Goal: Information Seeking & Learning: Learn about a topic

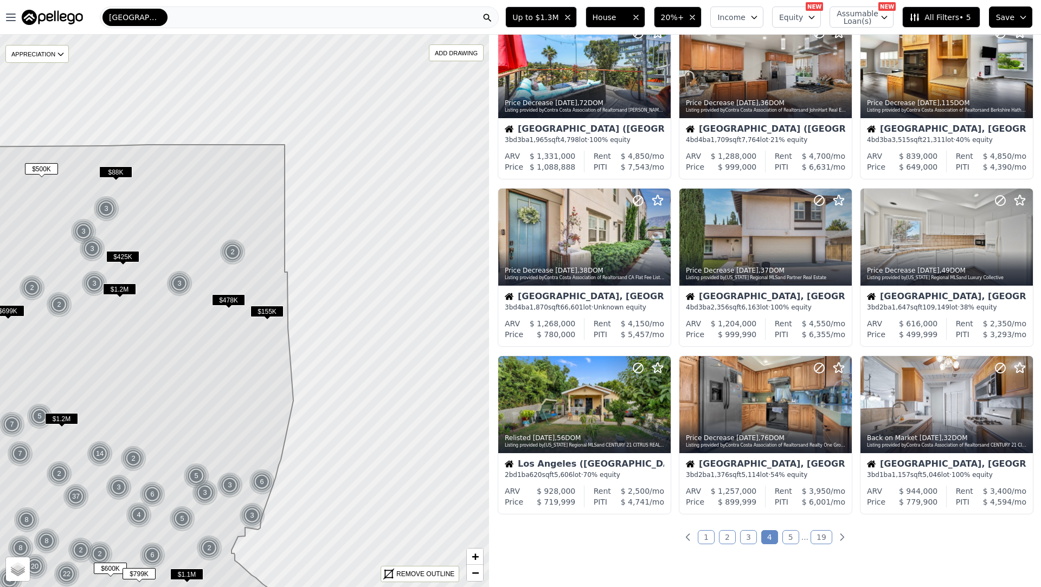
click at [789, 537] on link "5" at bounding box center [790, 537] width 17 height 14
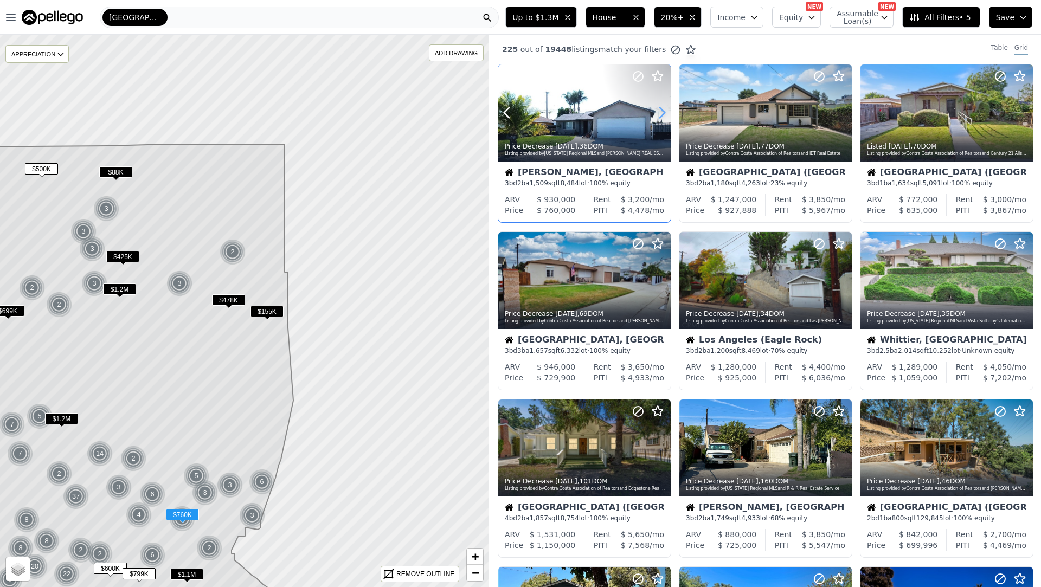
click at [659, 119] on icon at bounding box center [661, 112] width 17 height 17
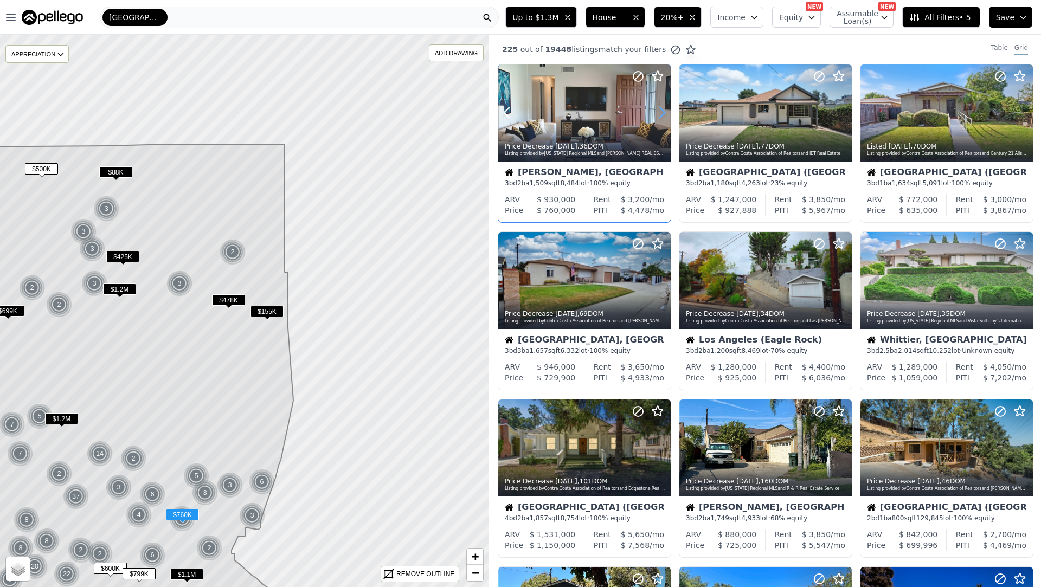
click at [659, 119] on icon at bounding box center [661, 112] width 17 height 17
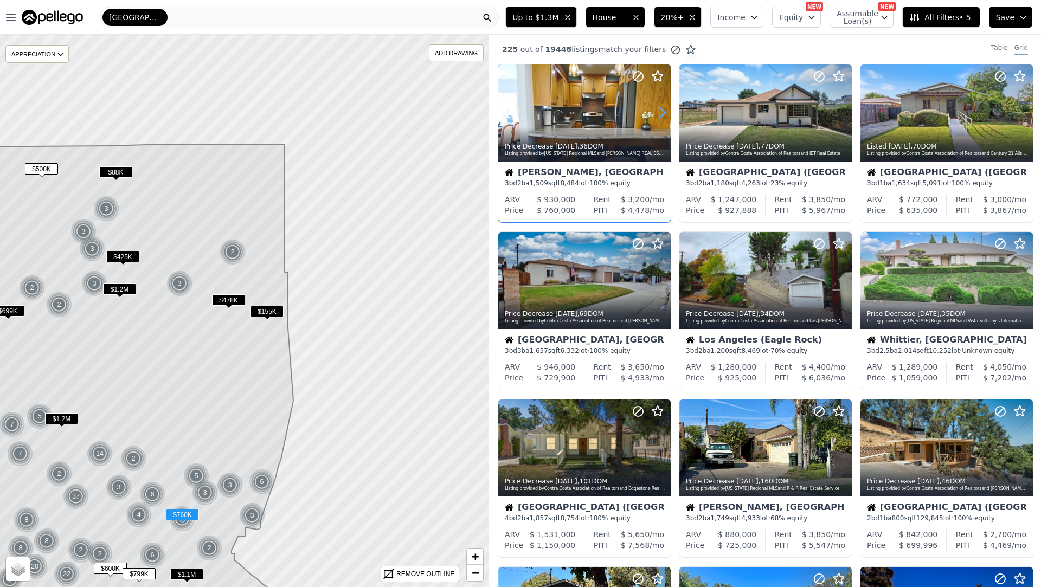
click at [659, 119] on icon at bounding box center [661, 112] width 17 height 17
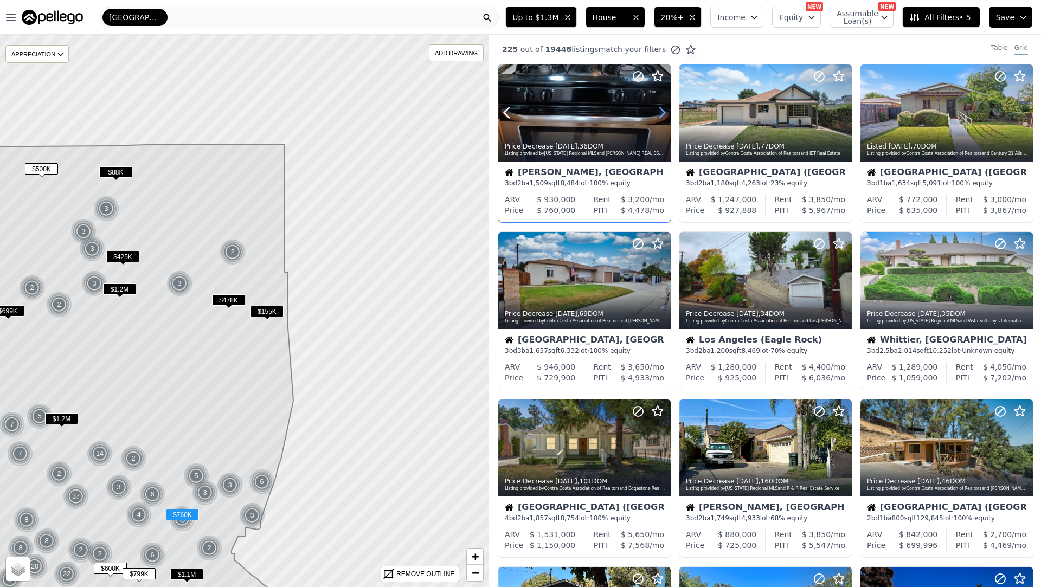
click at [659, 119] on icon at bounding box center [661, 112] width 17 height 17
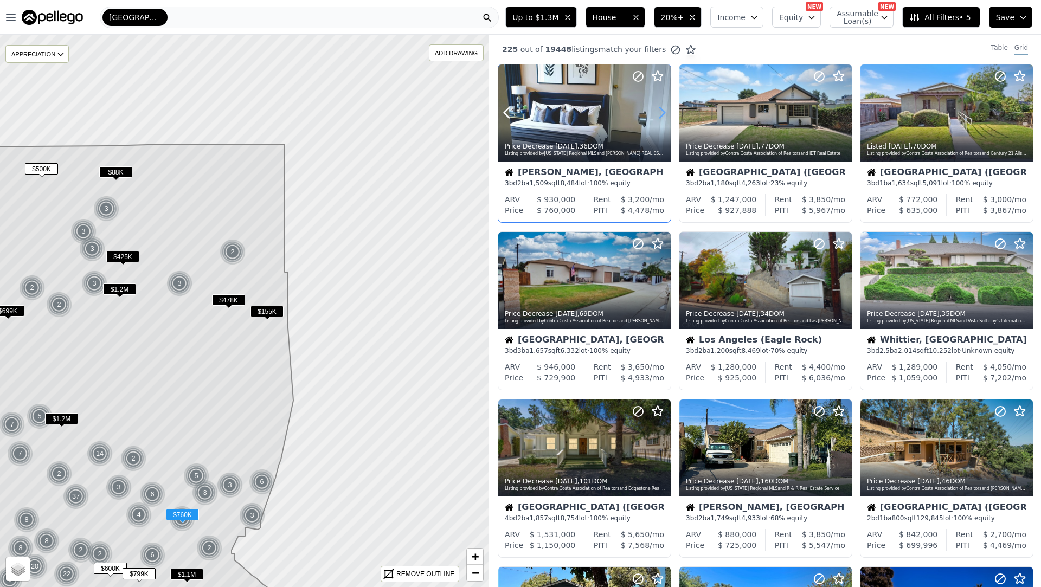
click at [659, 119] on icon at bounding box center [661, 112] width 17 height 17
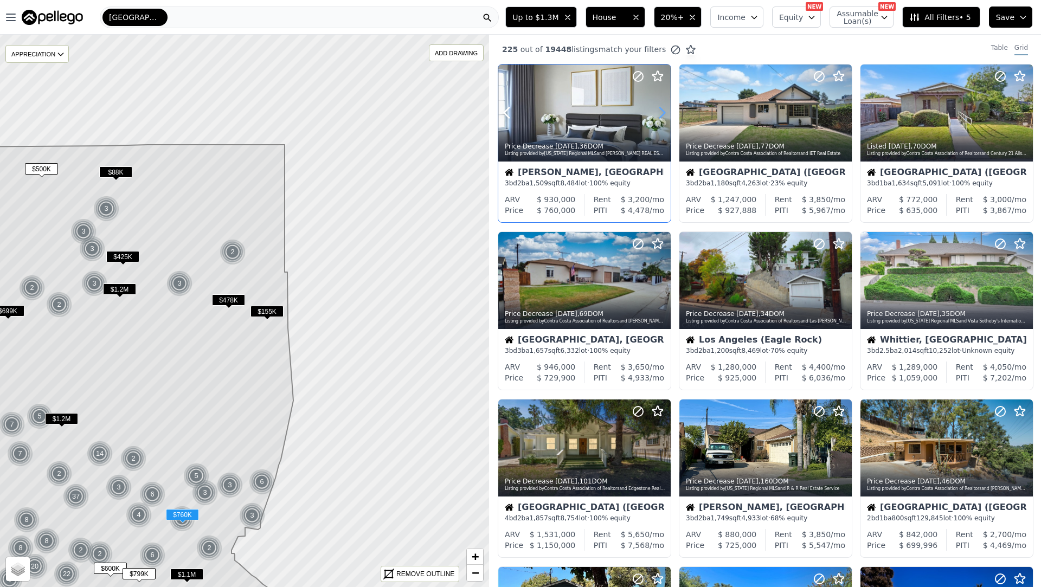
click at [659, 119] on icon at bounding box center [661, 112] width 17 height 17
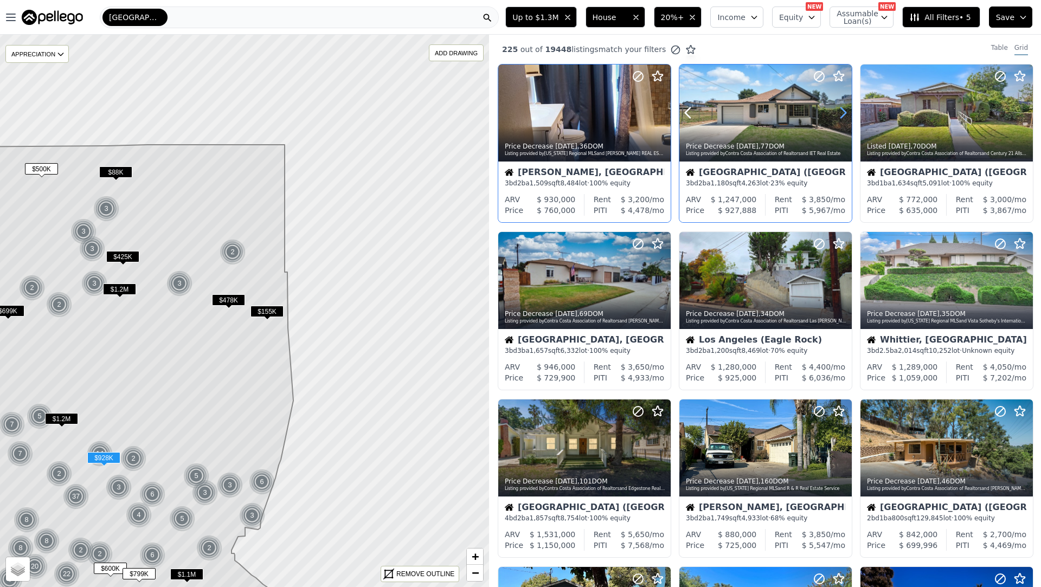
click at [838, 117] on icon at bounding box center [842, 112] width 17 height 17
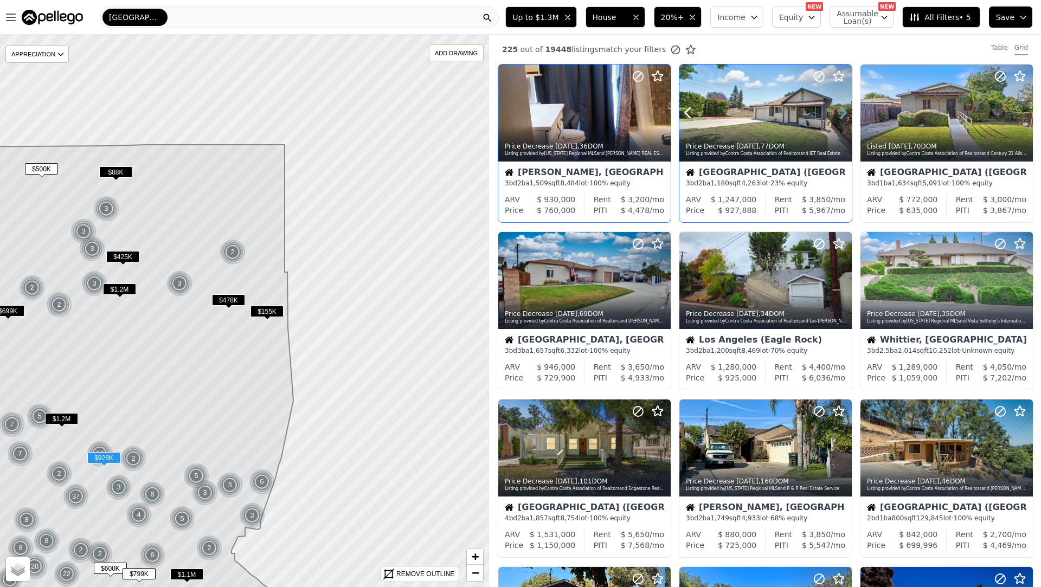
click at [838, 117] on icon at bounding box center [842, 112] width 17 height 17
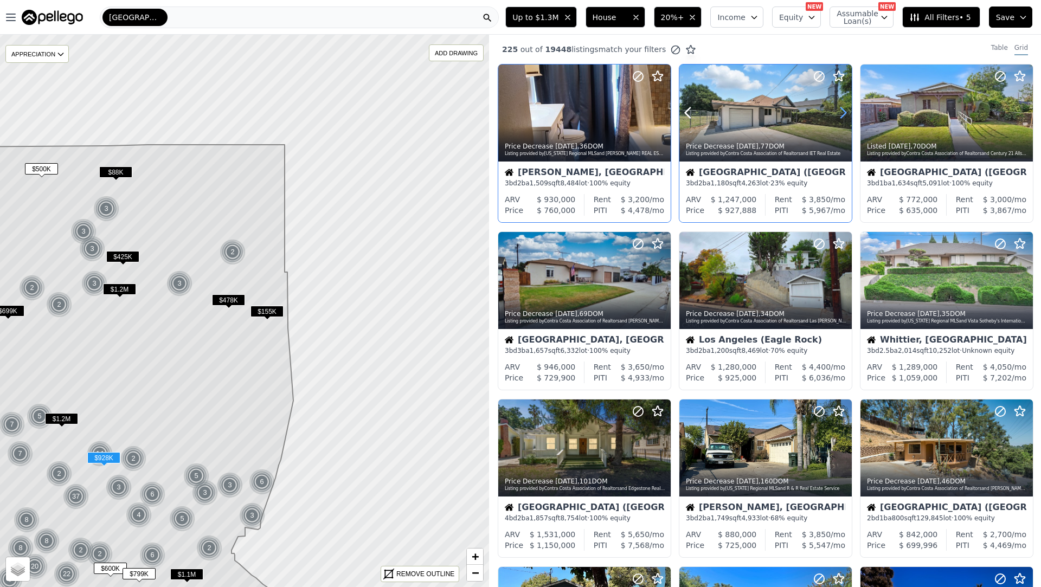
click at [838, 117] on icon at bounding box center [842, 112] width 17 height 17
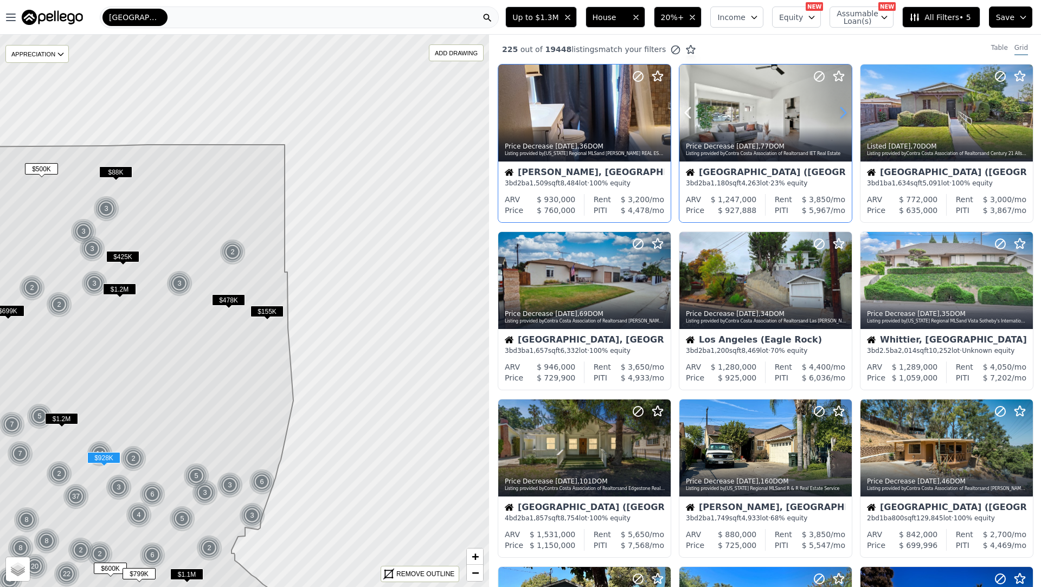
click at [838, 117] on icon at bounding box center [842, 112] width 17 height 17
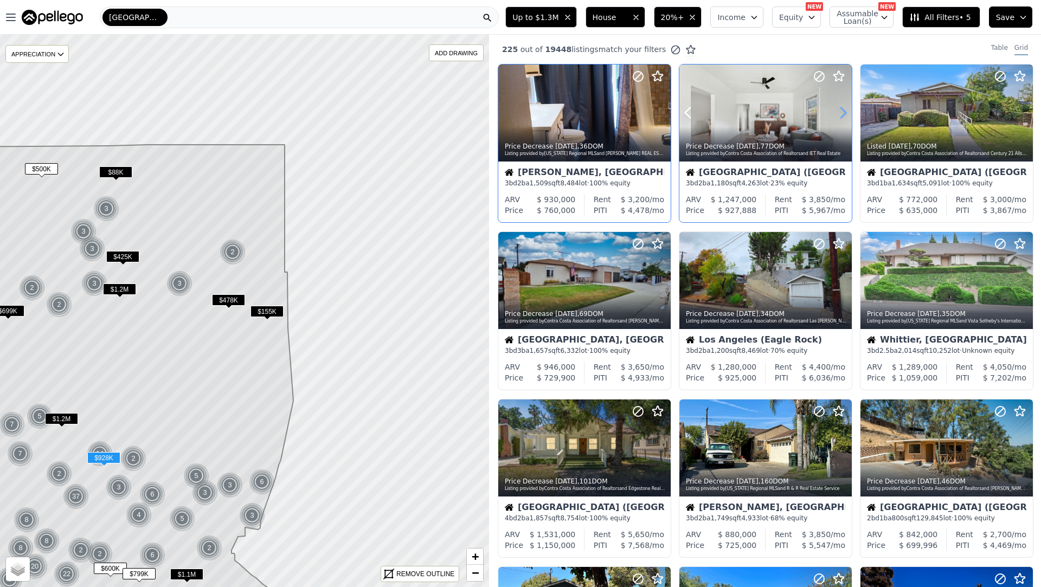
click at [838, 117] on icon at bounding box center [842, 112] width 17 height 17
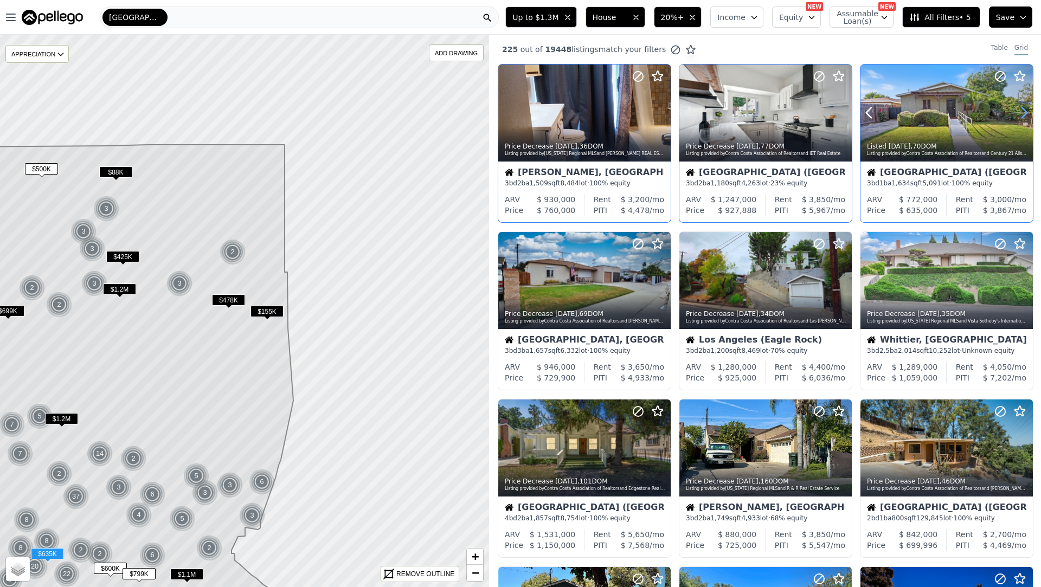
click at [1025, 114] on icon at bounding box center [1024, 113] width 5 height 10
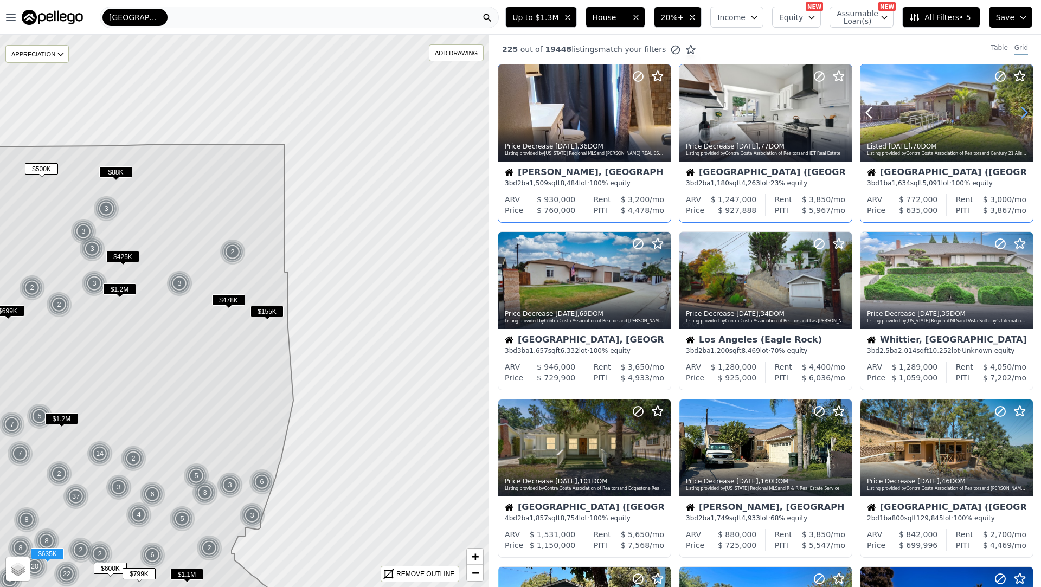
click at [1025, 114] on icon at bounding box center [1024, 113] width 5 height 10
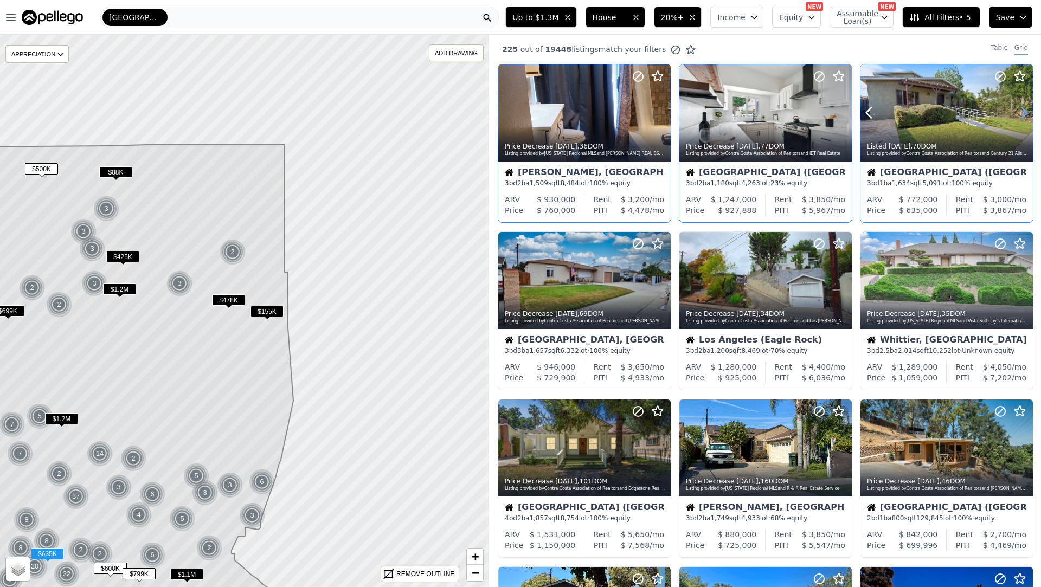
click at [1025, 114] on icon at bounding box center [1024, 113] width 5 height 10
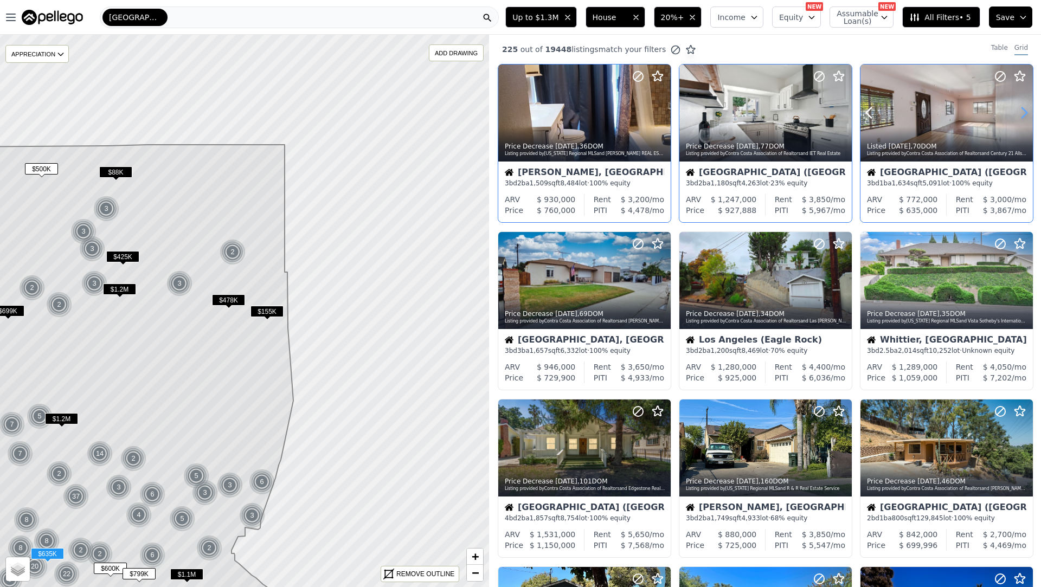
click at [1025, 114] on icon at bounding box center [1024, 113] width 5 height 10
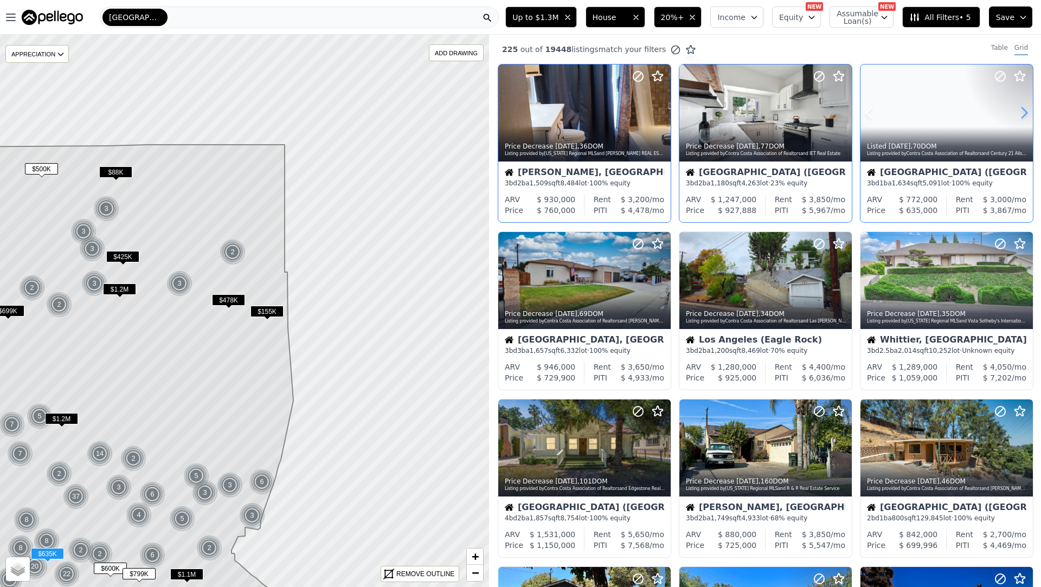
click at [1025, 114] on icon at bounding box center [1024, 113] width 5 height 10
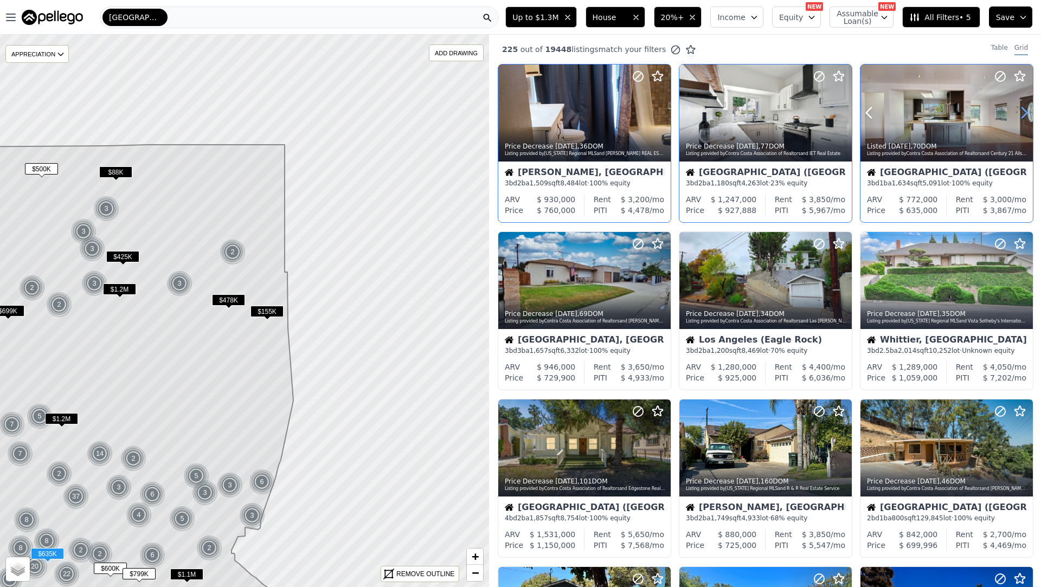
click at [1025, 114] on icon at bounding box center [1024, 113] width 5 height 10
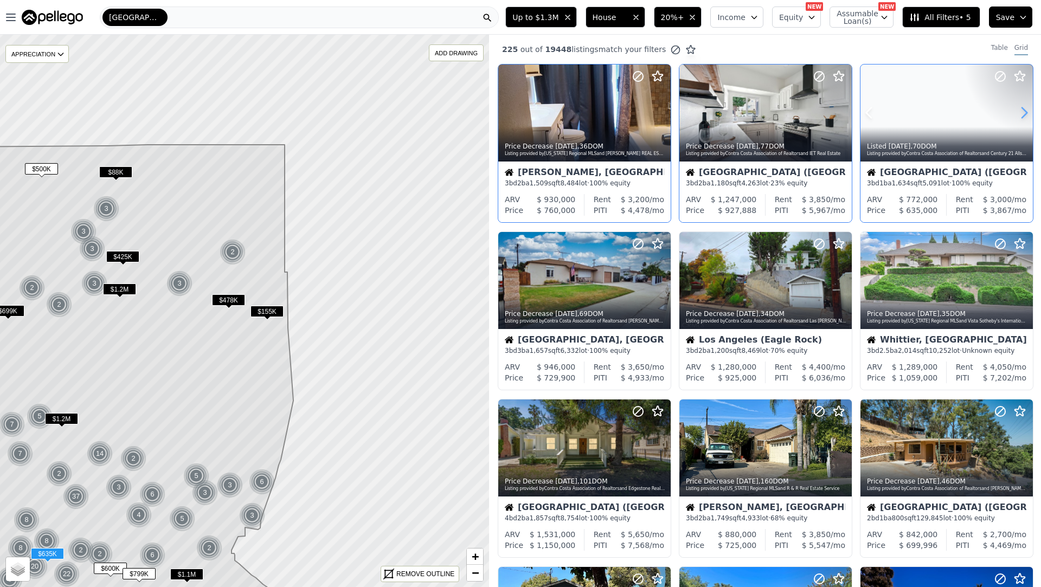
click at [1025, 114] on icon at bounding box center [1024, 113] width 5 height 10
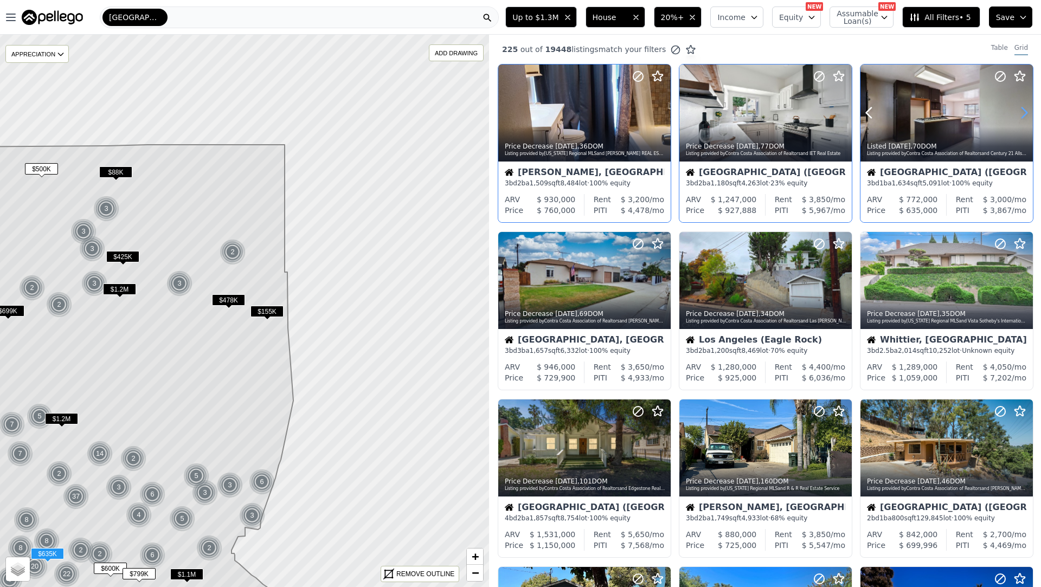
click at [1025, 114] on icon at bounding box center [1024, 113] width 5 height 10
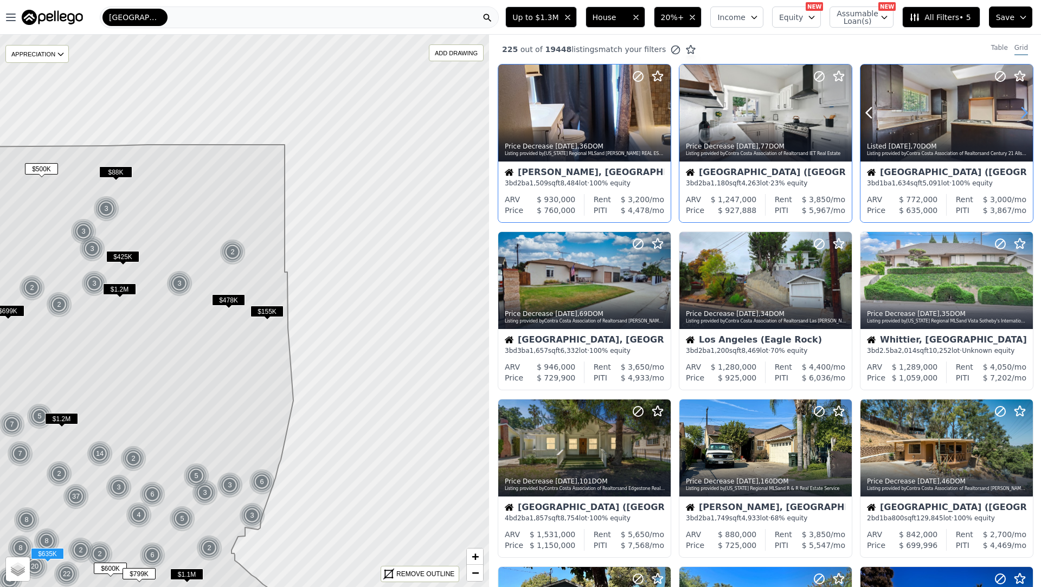
click at [1025, 114] on icon at bounding box center [1024, 113] width 5 height 10
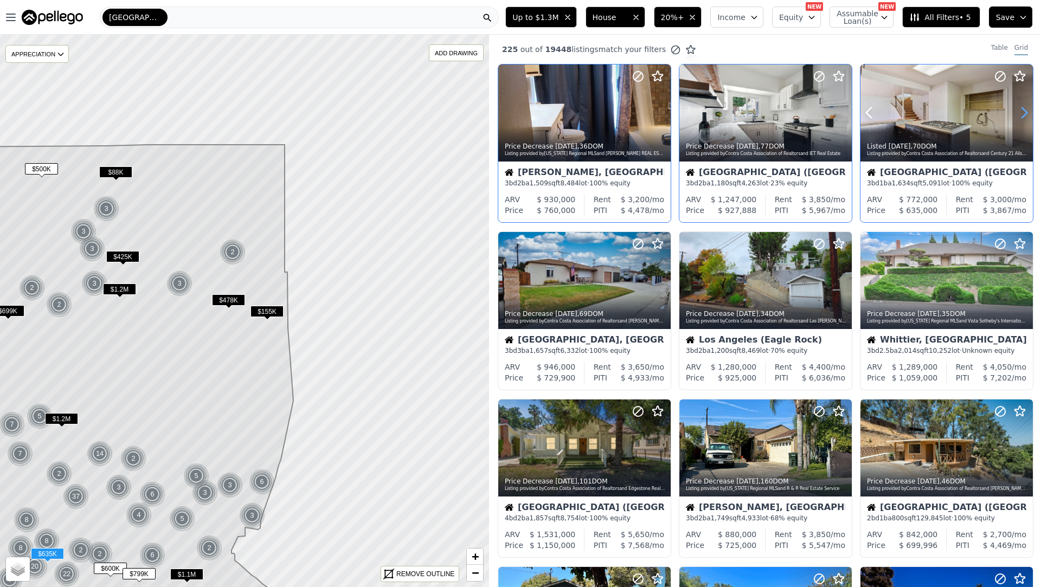
click at [1025, 114] on icon at bounding box center [1024, 113] width 5 height 10
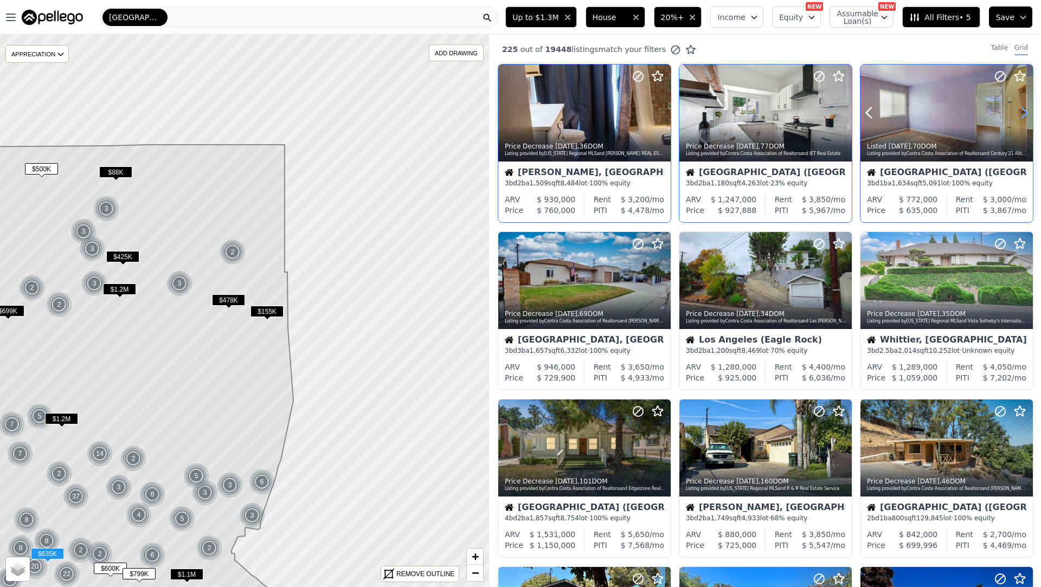
click at [1025, 114] on icon at bounding box center [1024, 113] width 5 height 10
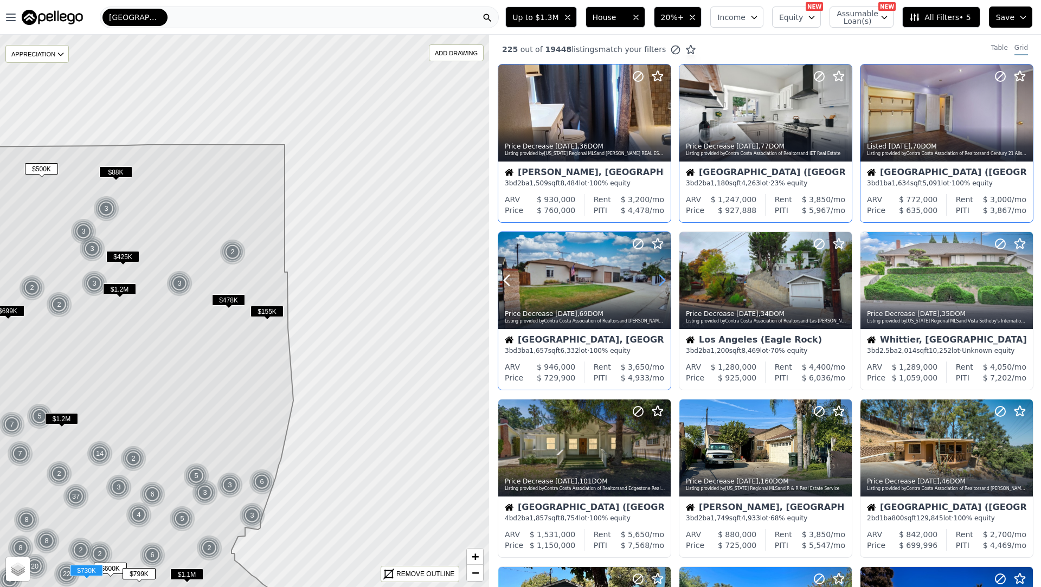
click at [664, 281] on icon at bounding box center [662, 280] width 5 height 10
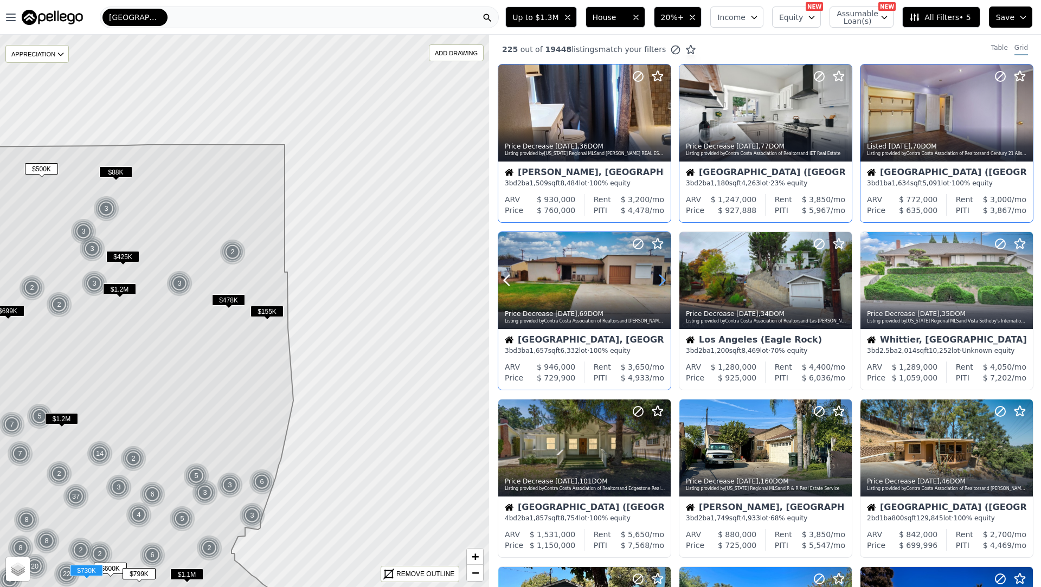
click at [664, 281] on icon at bounding box center [662, 280] width 5 height 10
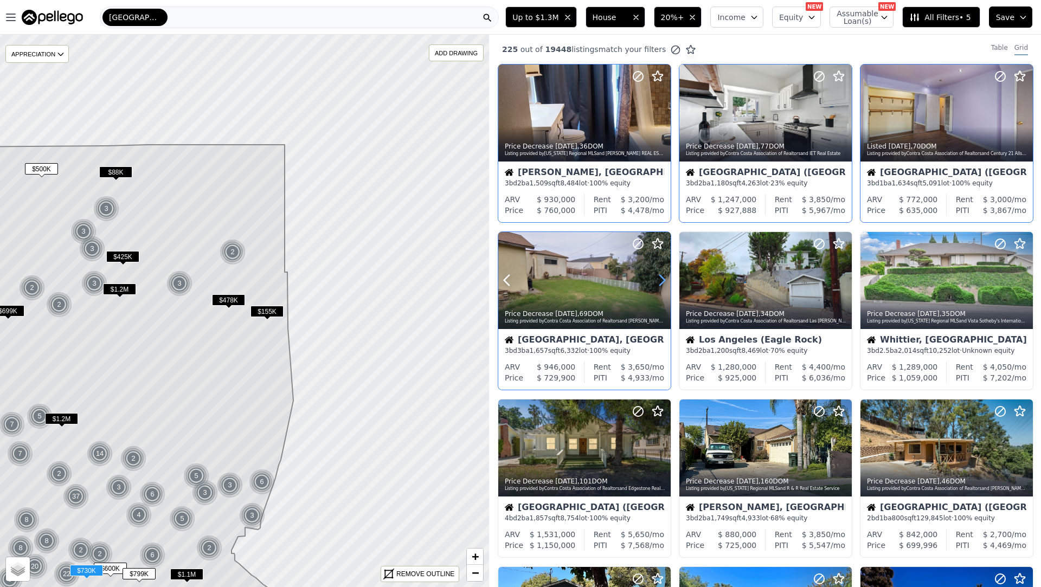
click at [664, 281] on icon at bounding box center [662, 280] width 5 height 10
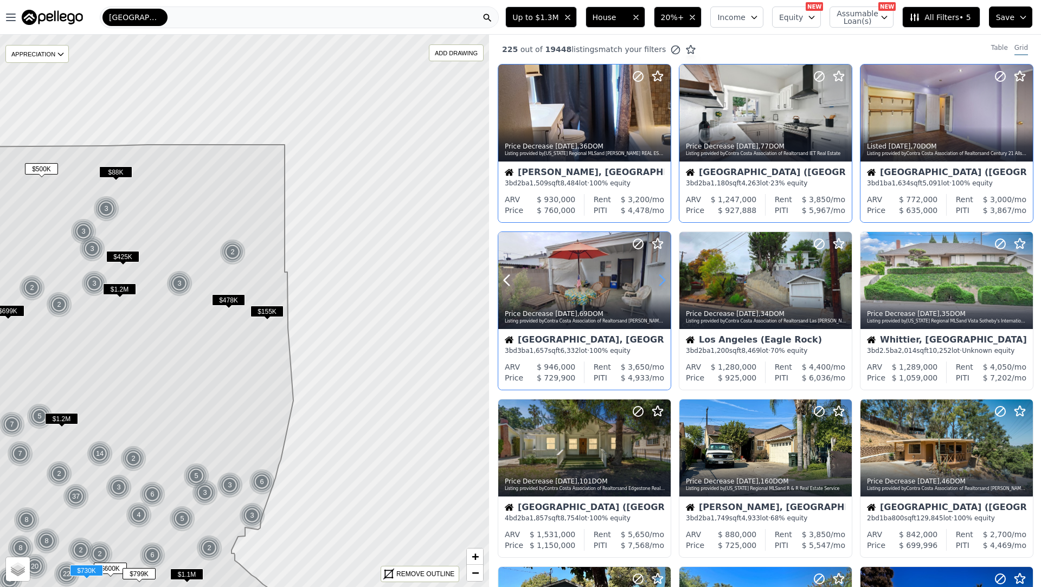
click at [664, 281] on icon at bounding box center [662, 280] width 5 height 10
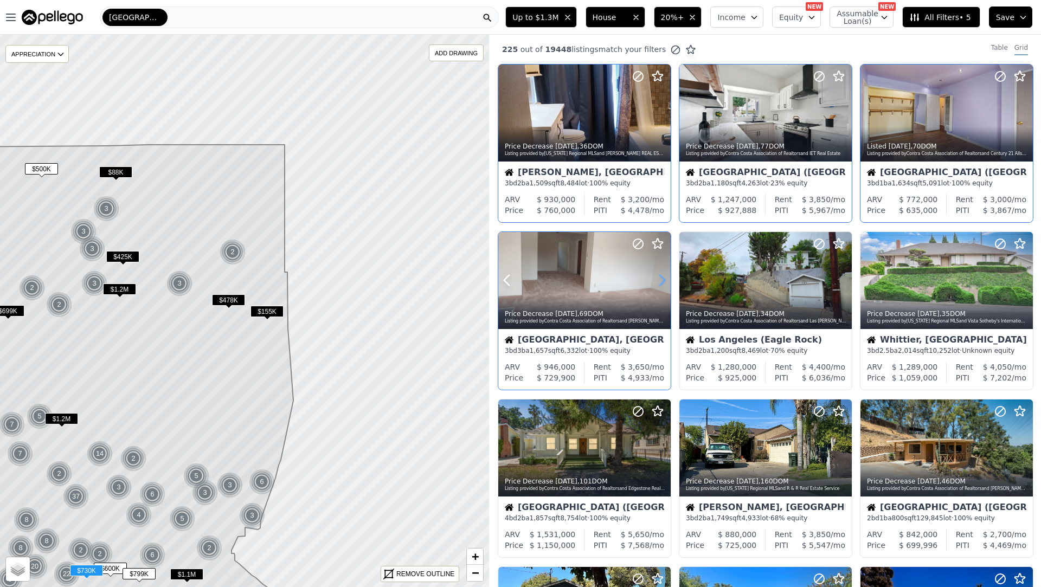
click at [664, 281] on icon at bounding box center [662, 280] width 5 height 10
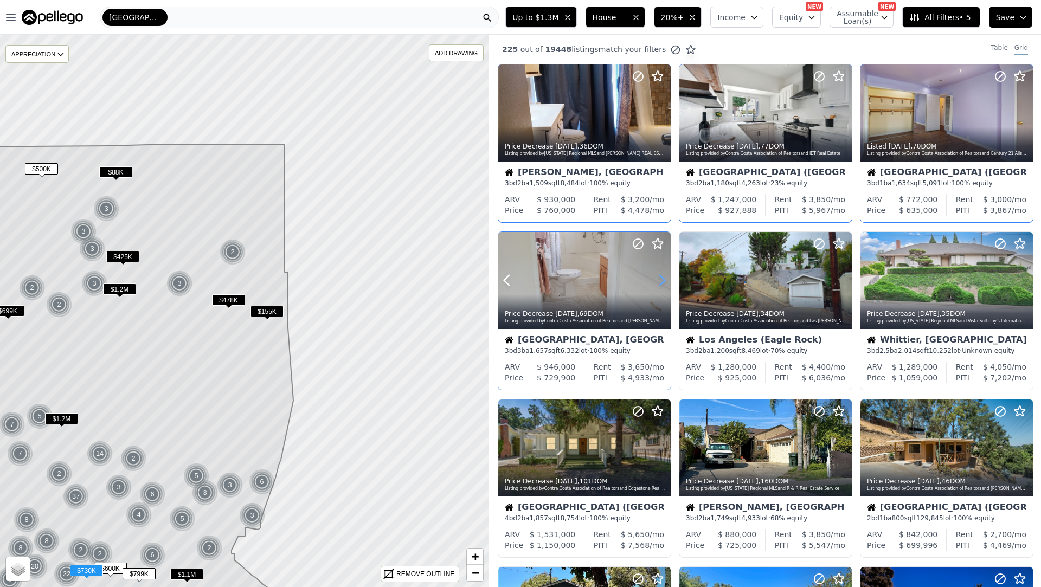
click at [664, 281] on icon at bounding box center [662, 280] width 5 height 10
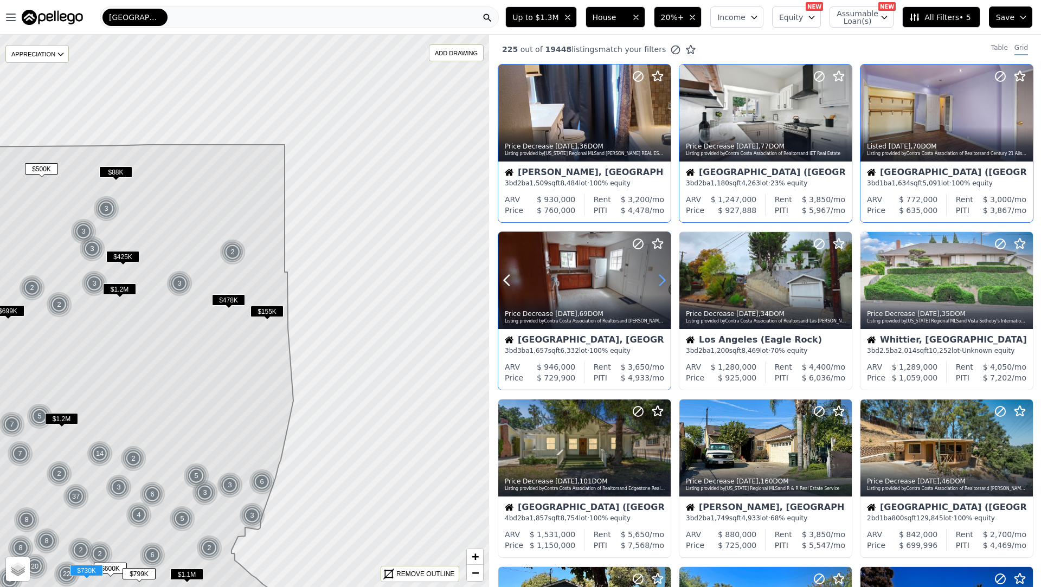
click at [664, 281] on icon at bounding box center [662, 280] width 5 height 10
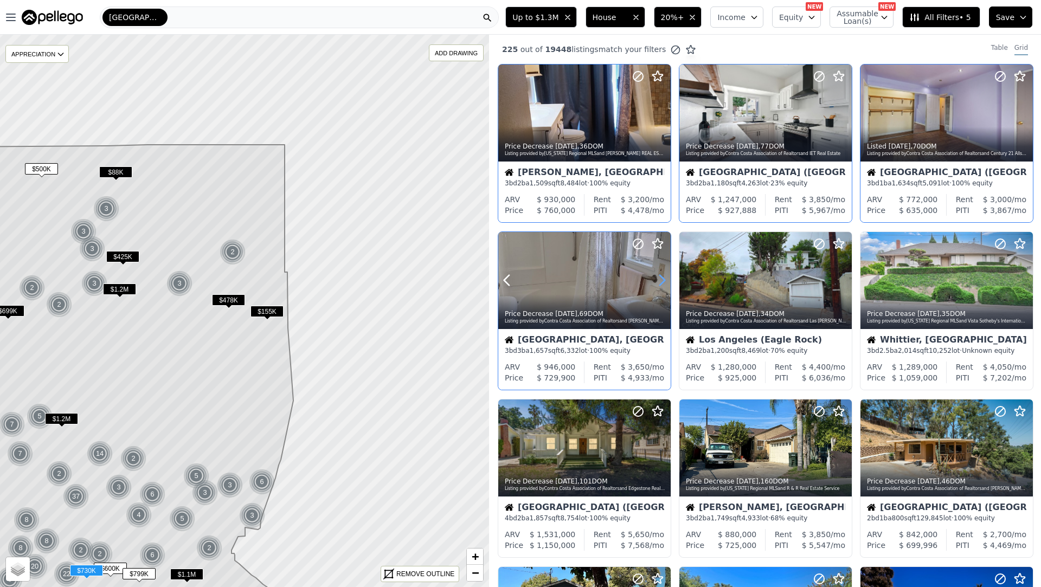
click at [664, 281] on icon at bounding box center [662, 280] width 5 height 10
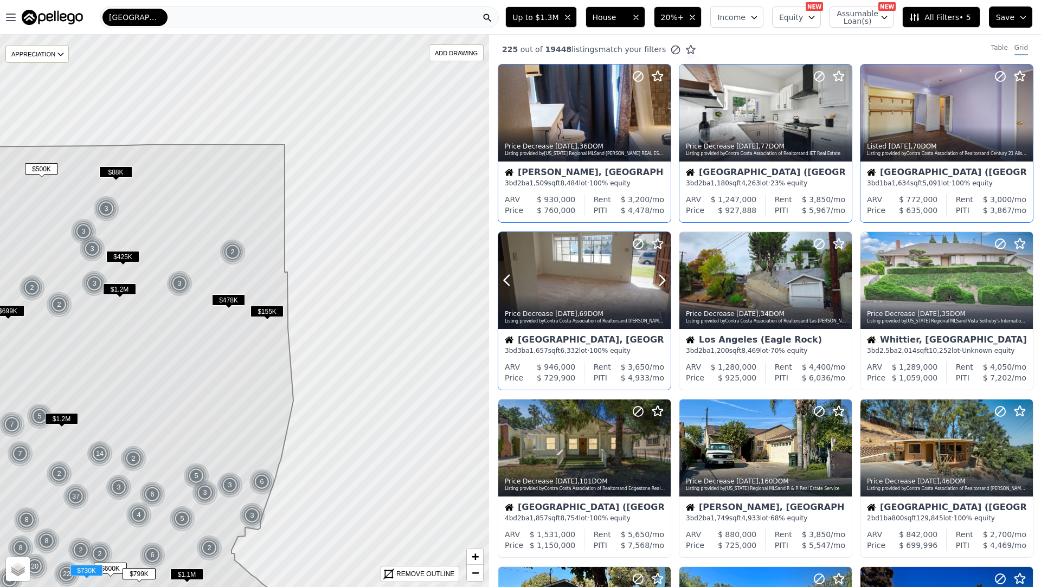
click at [620, 311] on div "Price Decrease 1w ago , 69 DOM" at bounding box center [585, 314] width 160 height 9
click at [893, 123] on button at bounding box center [881, 113] width 43 height 97
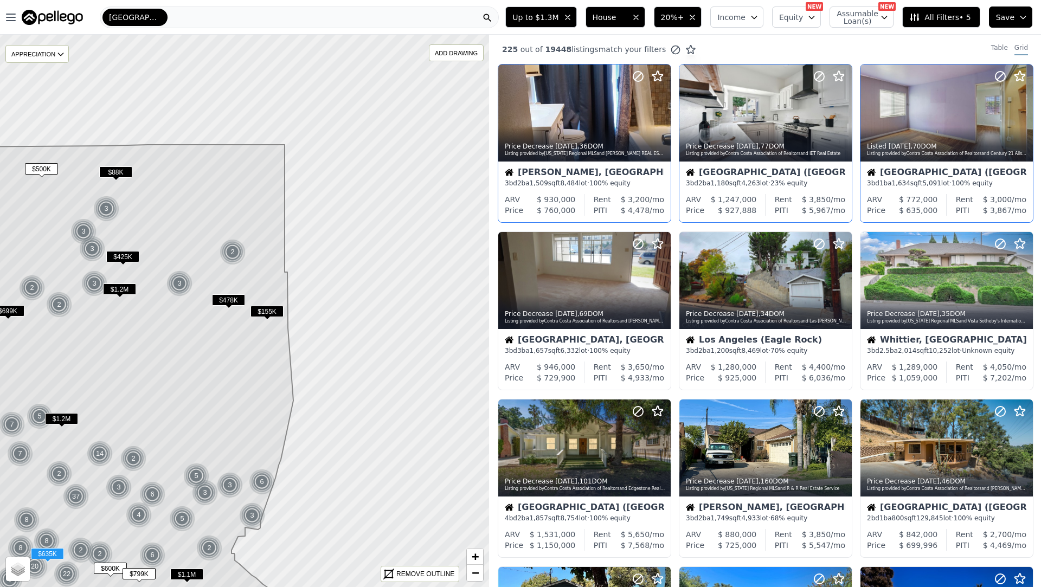
click at [894, 165] on div "Los Angeles (Southeast Los Angeles) 3 bd 1 ba 1,634 sqft 5,091 lot · 100% equity" at bounding box center [946, 178] width 172 height 33
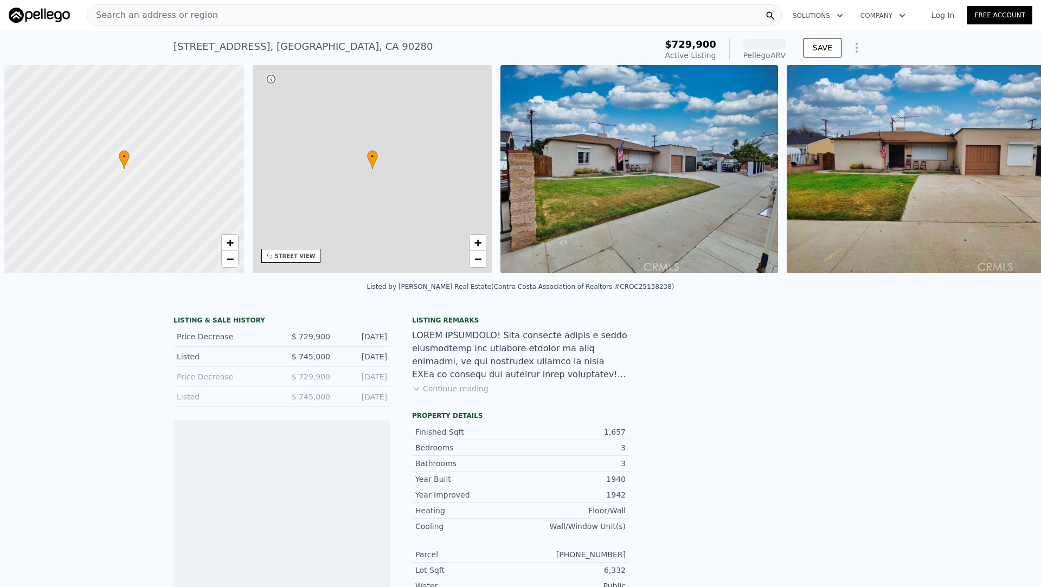
scroll to position [0, 4]
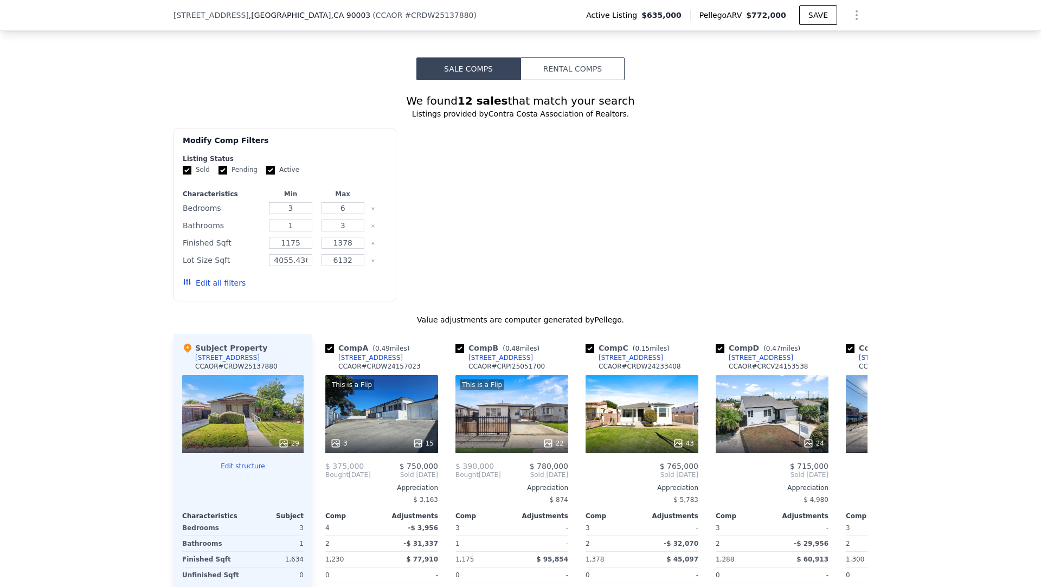
scroll to position [863, 0]
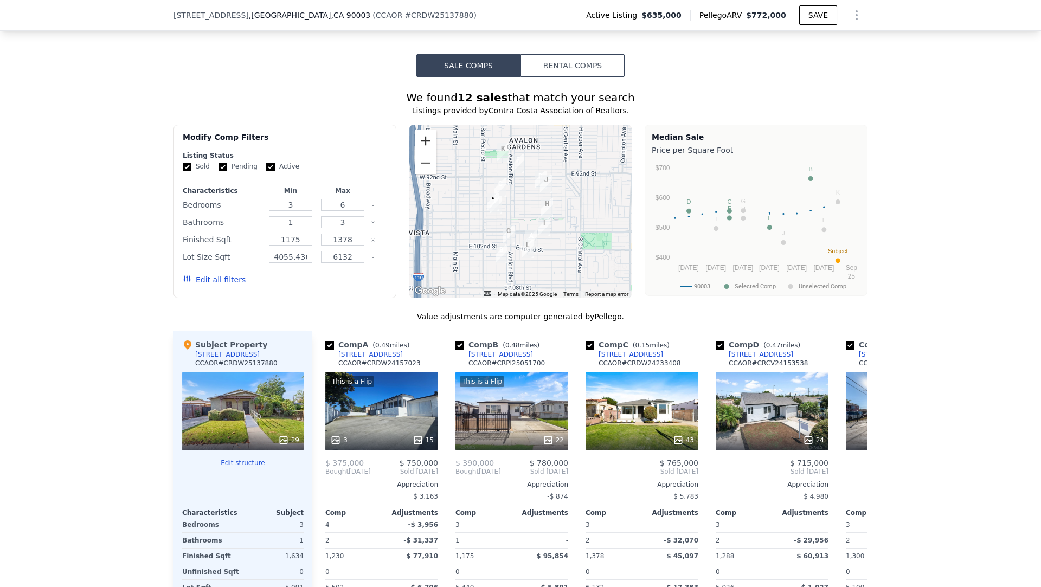
click at [423, 144] on button "Zoom in" at bounding box center [426, 141] width 22 height 22
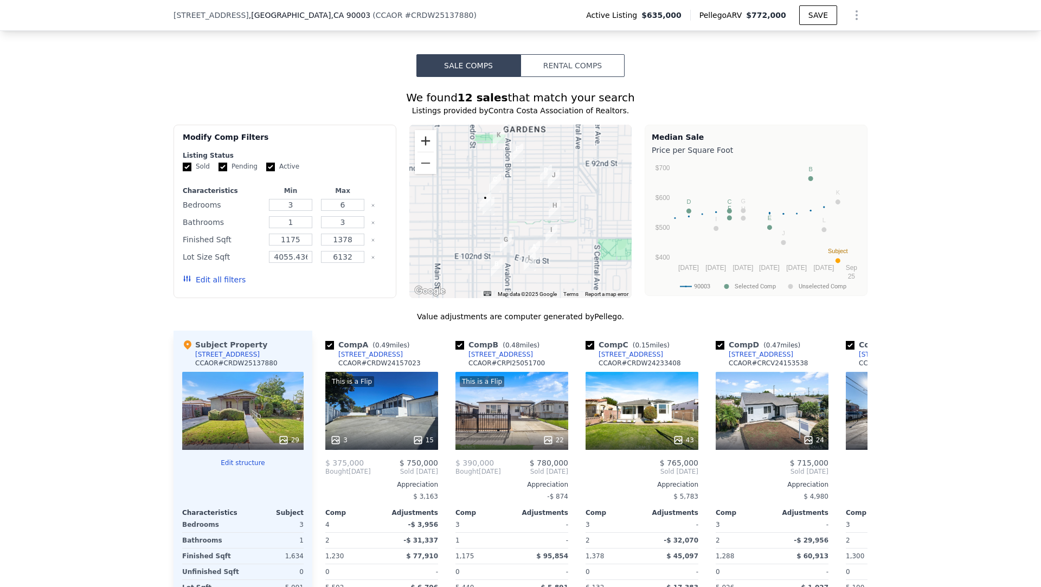
click at [423, 144] on button "Zoom in" at bounding box center [426, 141] width 22 height 22
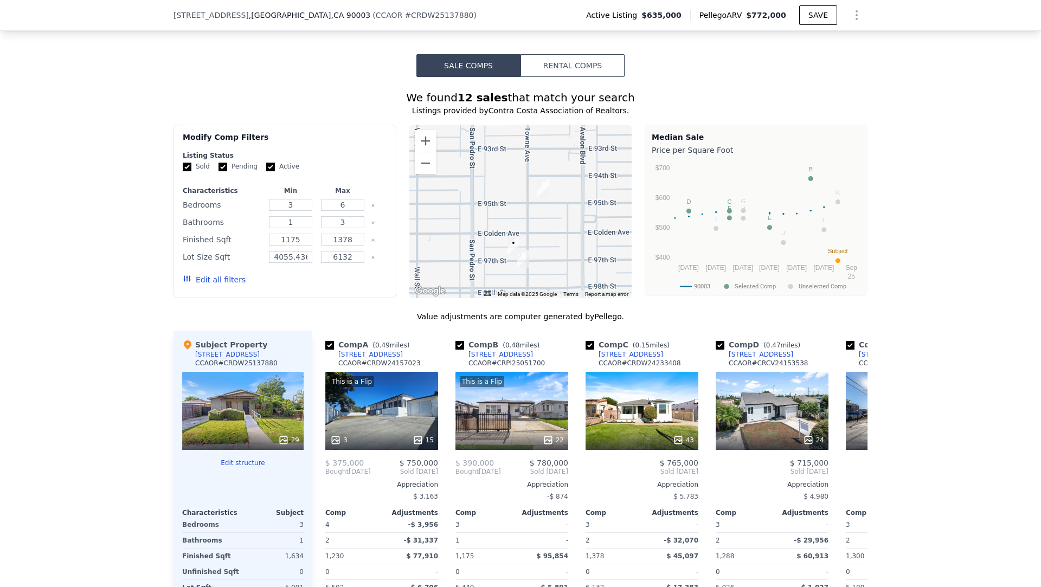
drag, startPoint x: 462, startPoint y: 179, endPoint x: 565, endPoint y: 227, distance: 113.5
click at [565, 227] on div at bounding box center [520, 211] width 223 height 173
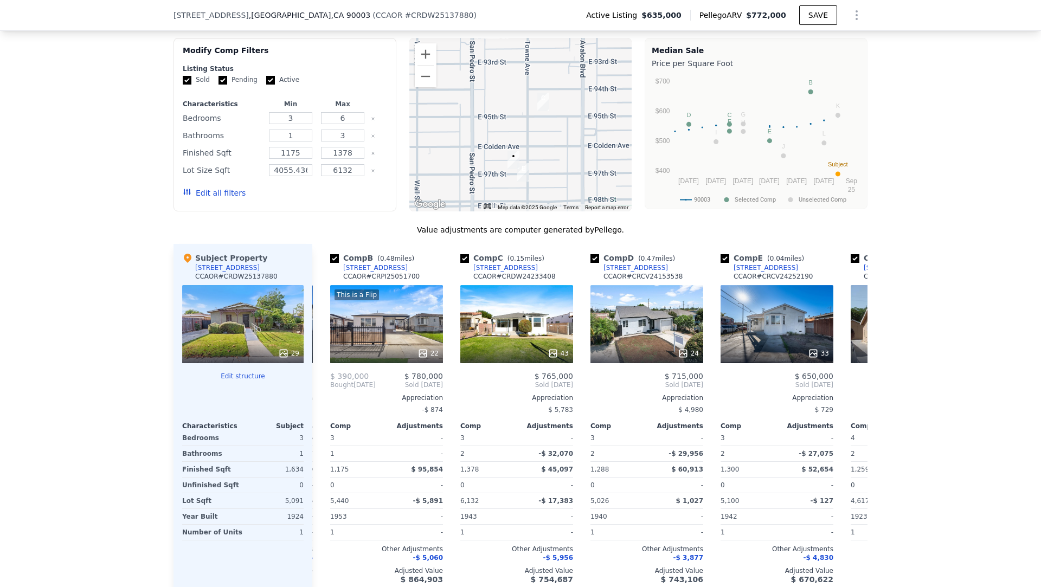
scroll to position [0, 128]
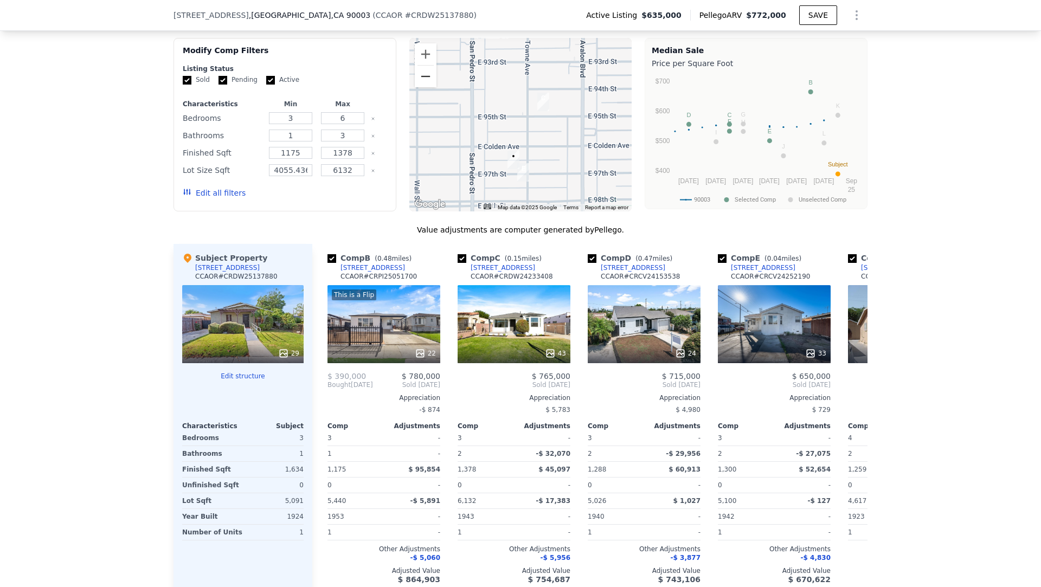
click at [433, 79] on button "Zoom out" at bounding box center [426, 77] width 22 height 22
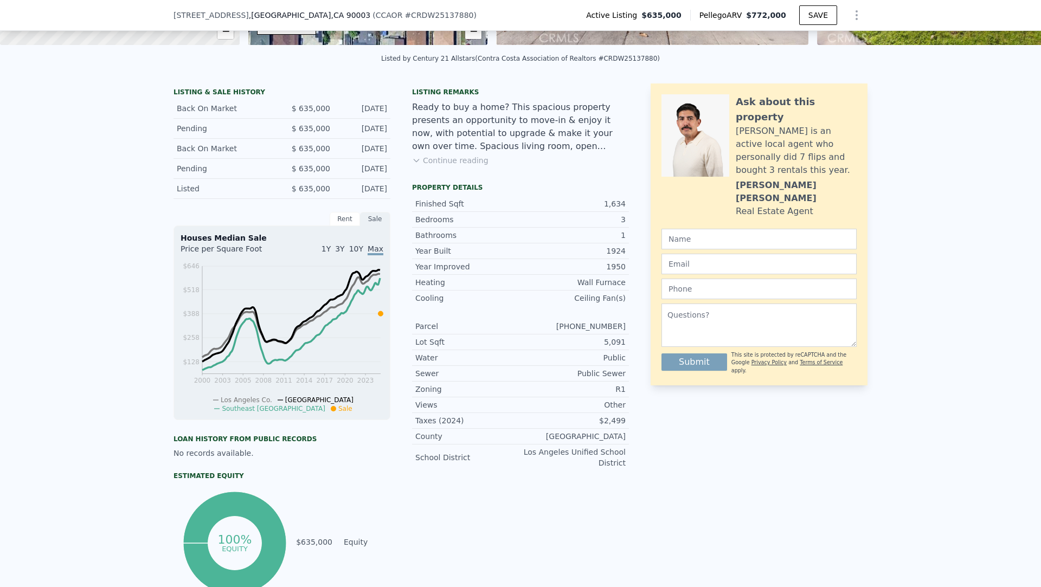
scroll to position [0, 0]
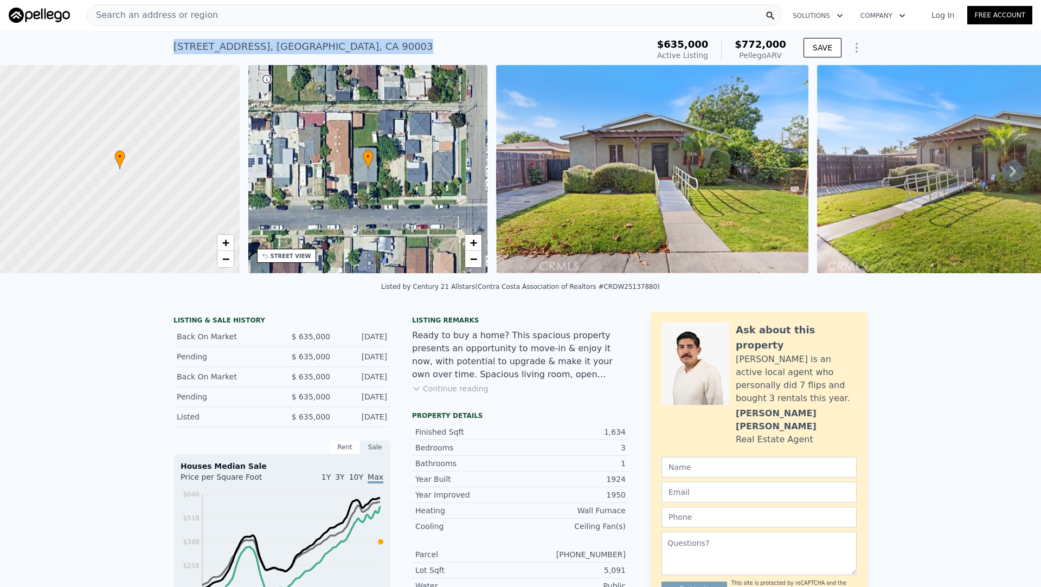
drag, startPoint x: 348, startPoint y: 43, endPoint x: 175, endPoint y: 43, distance: 172.9
click at [175, 43] on div "[STREET_ADDRESS] Active at $635k (~ARV $772k )" at bounding box center [408, 50] width 471 height 30
copy div "[STREET_ADDRESS]"
